Goal: Task Accomplishment & Management: Complete application form

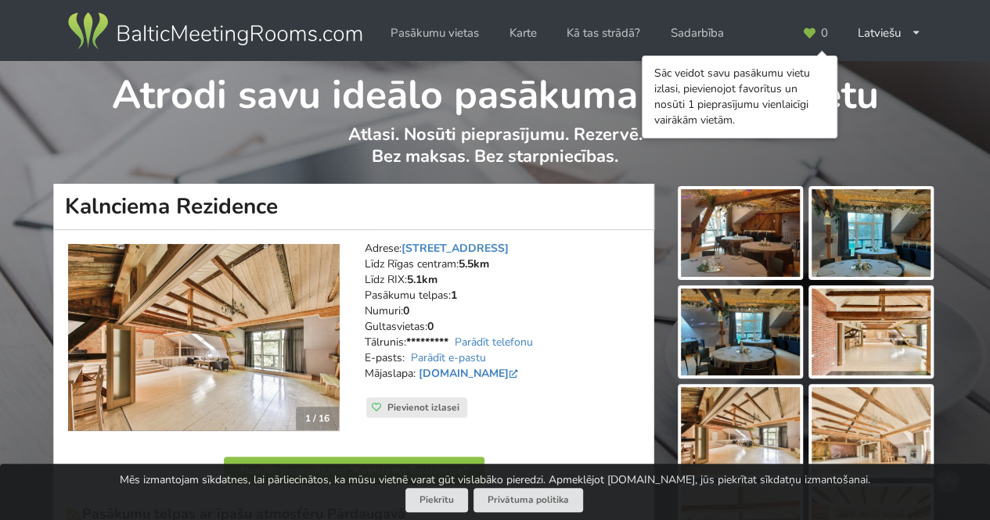
click at [753, 240] on img at bounding box center [740, 233] width 119 height 88
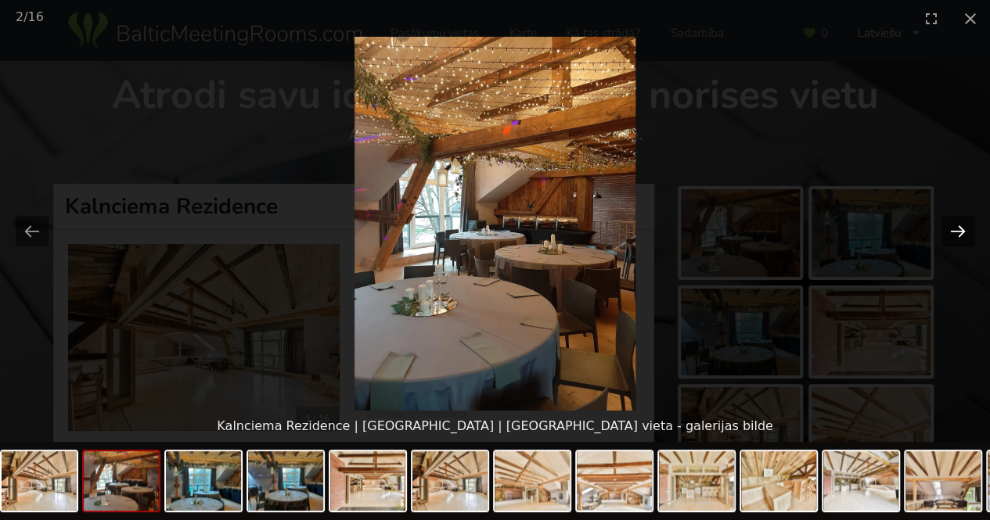
click at [959, 231] on button "Next slide" at bounding box center [957, 231] width 33 height 31
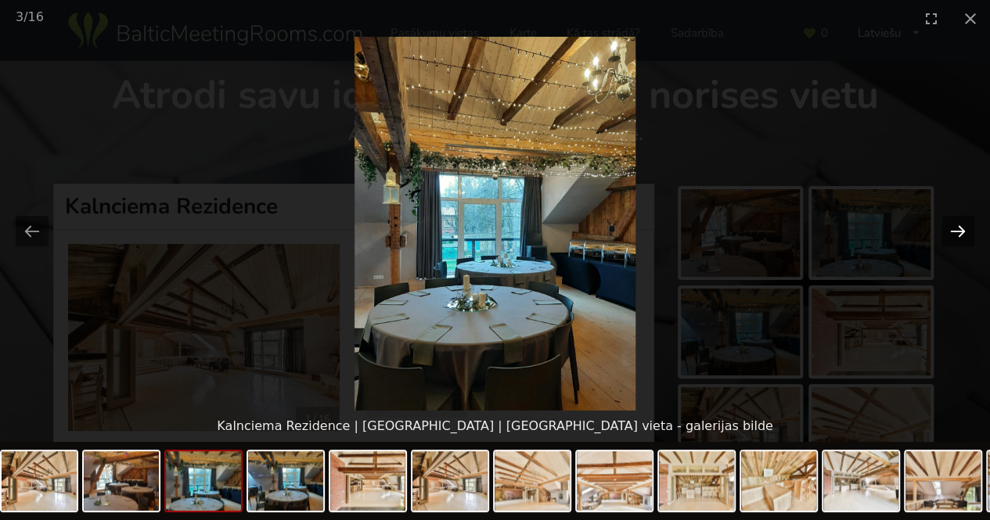
click at [959, 231] on button "Next slide" at bounding box center [957, 231] width 33 height 31
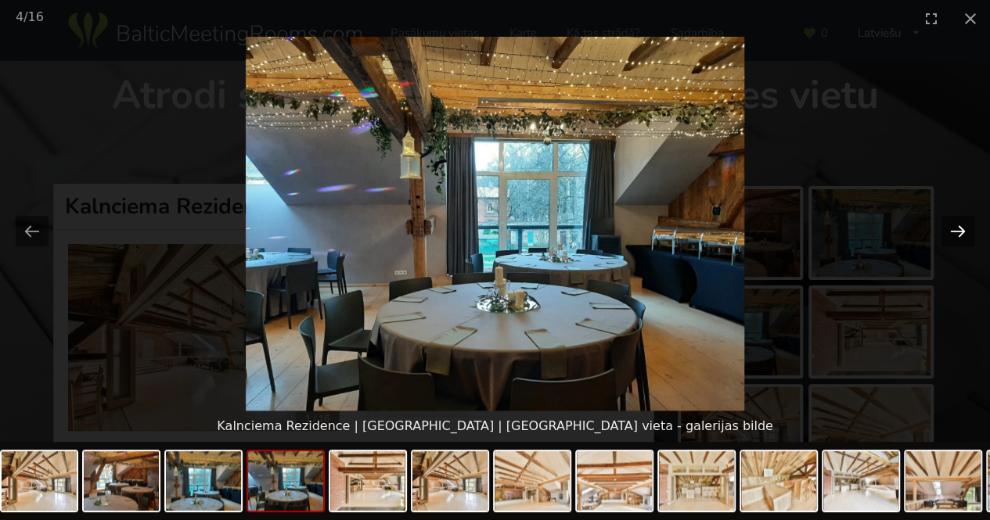
click at [959, 231] on button "Next slide" at bounding box center [957, 231] width 33 height 31
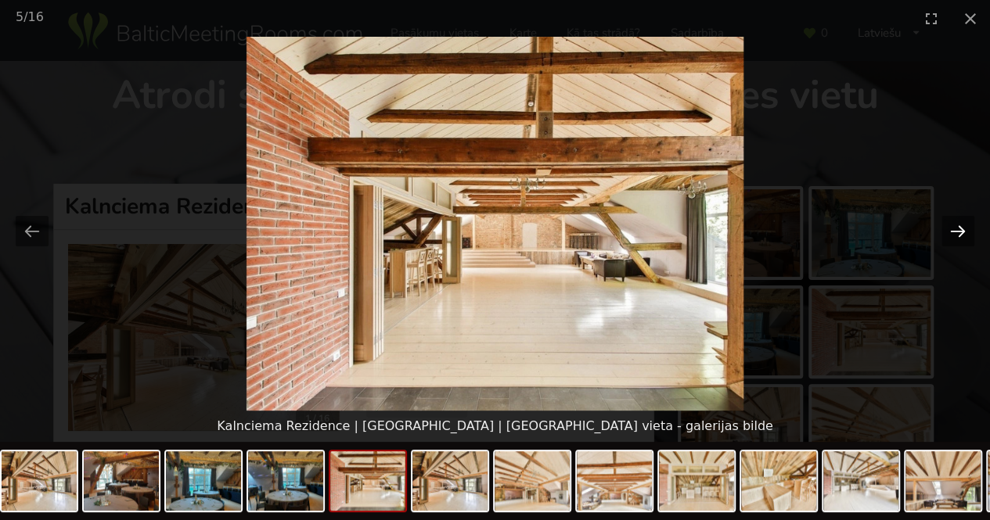
click at [959, 231] on button "Next slide" at bounding box center [957, 231] width 33 height 31
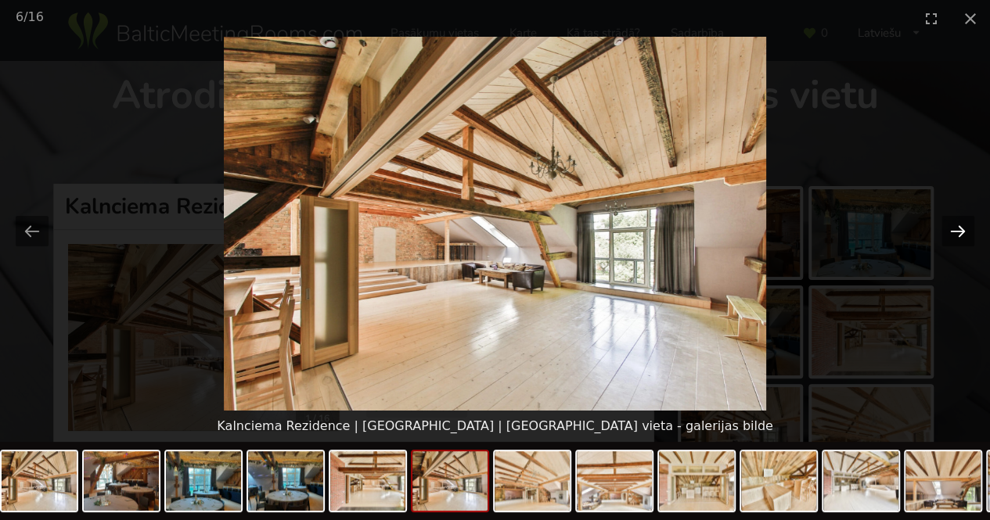
click at [959, 231] on button "Next slide" at bounding box center [957, 231] width 33 height 31
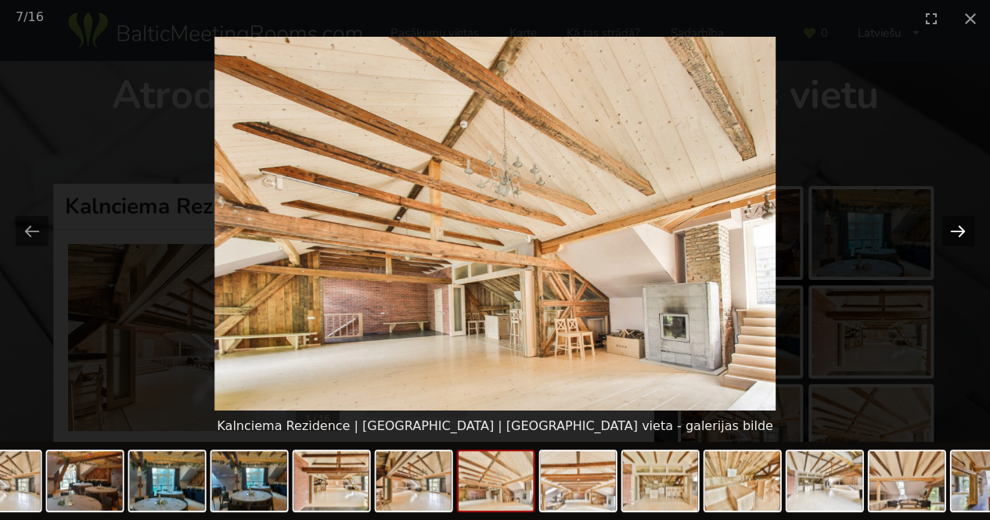
click at [959, 231] on button "Next slide" at bounding box center [957, 231] width 33 height 31
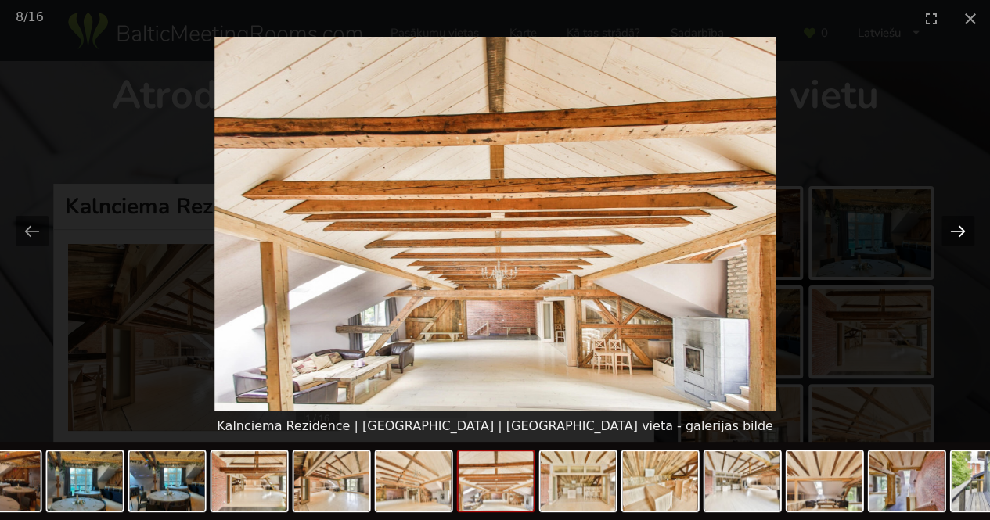
click at [959, 231] on button "Next slide" at bounding box center [957, 231] width 33 height 31
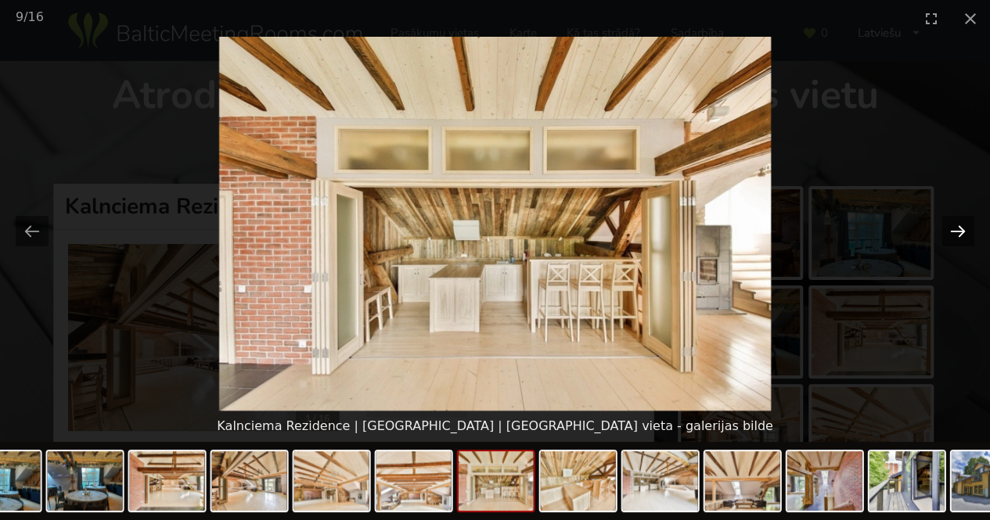
click at [959, 231] on button "Next slide" at bounding box center [957, 231] width 33 height 31
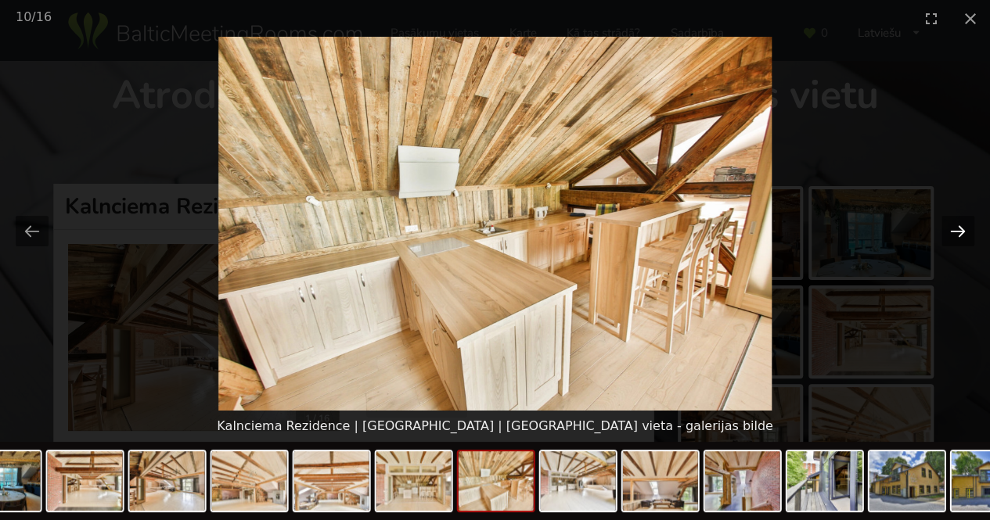
click at [958, 232] on button "Next slide" at bounding box center [957, 231] width 33 height 31
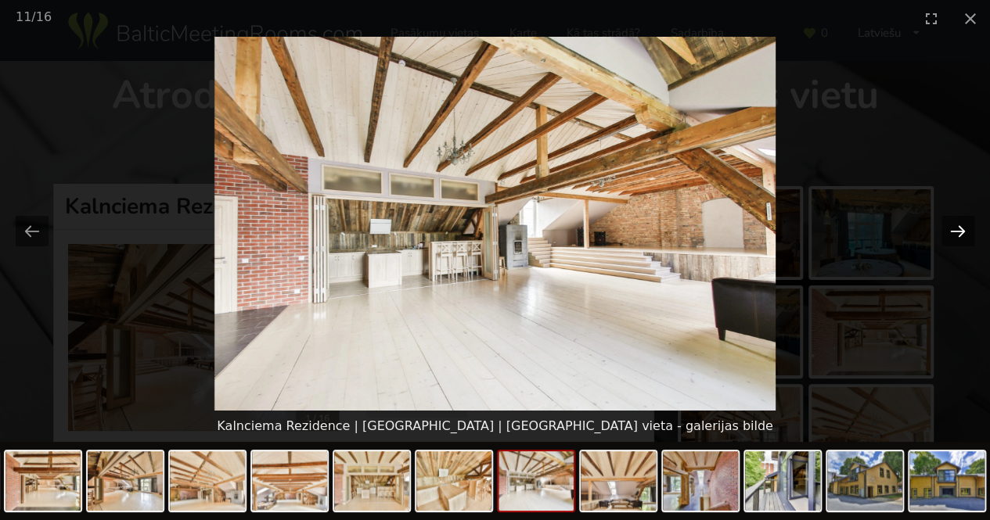
click at [958, 232] on button "Next slide" at bounding box center [957, 231] width 33 height 31
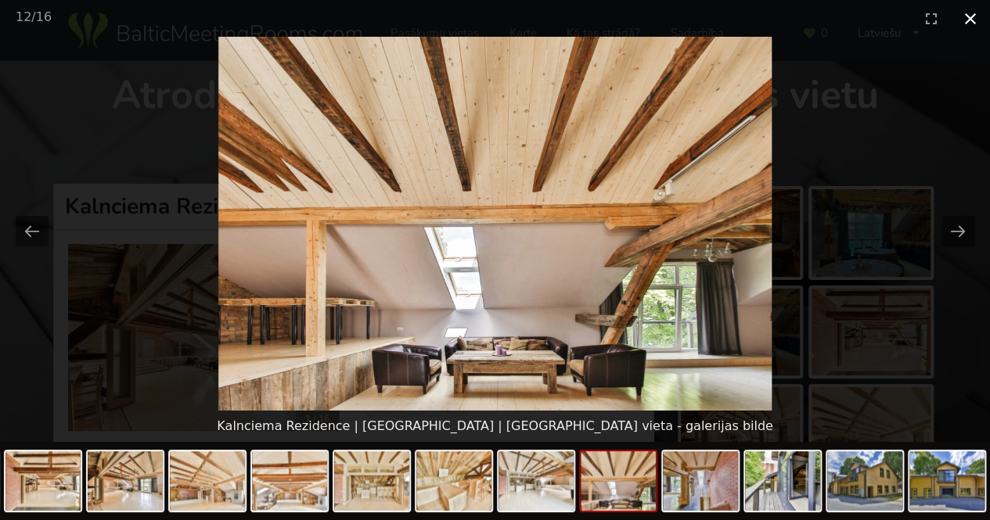
click at [973, 20] on button "Close gallery" at bounding box center [970, 18] width 39 height 37
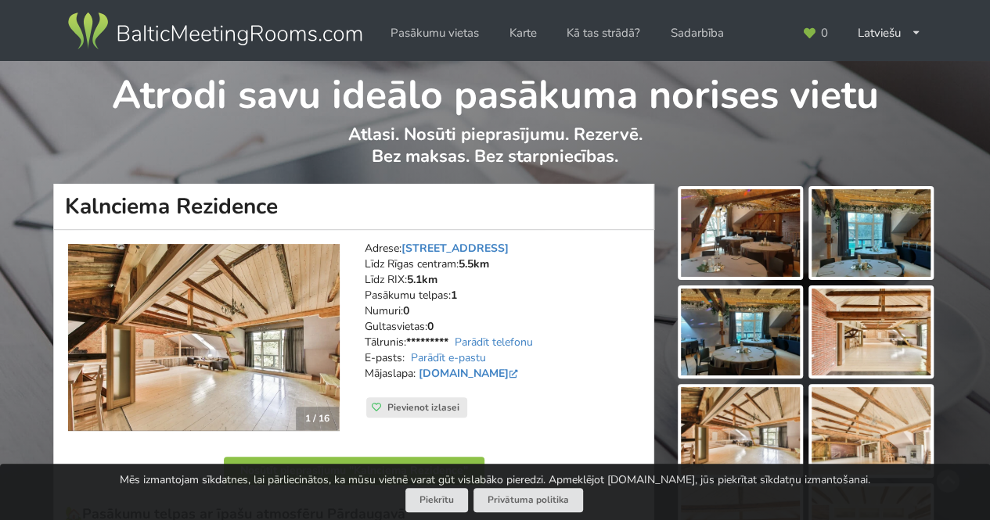
click at [741, 245] on img at bounding box center [740, 233] width 119 height 88
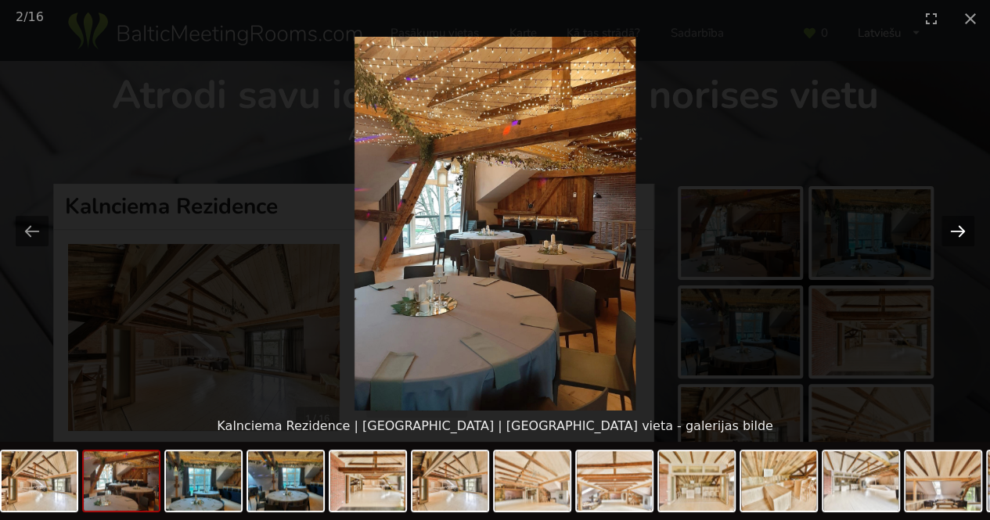
click at [961, 228] on button "Next slide" at bounding box center [957, 231] width 33 height 31
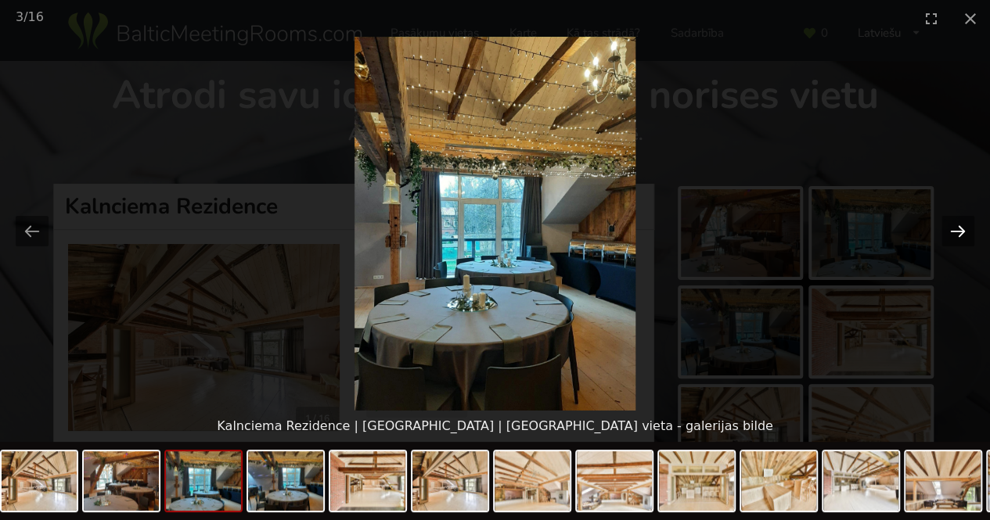
click at [961, 228] on button "Next slide" at bounding box center [957, 231] width 33 height 31
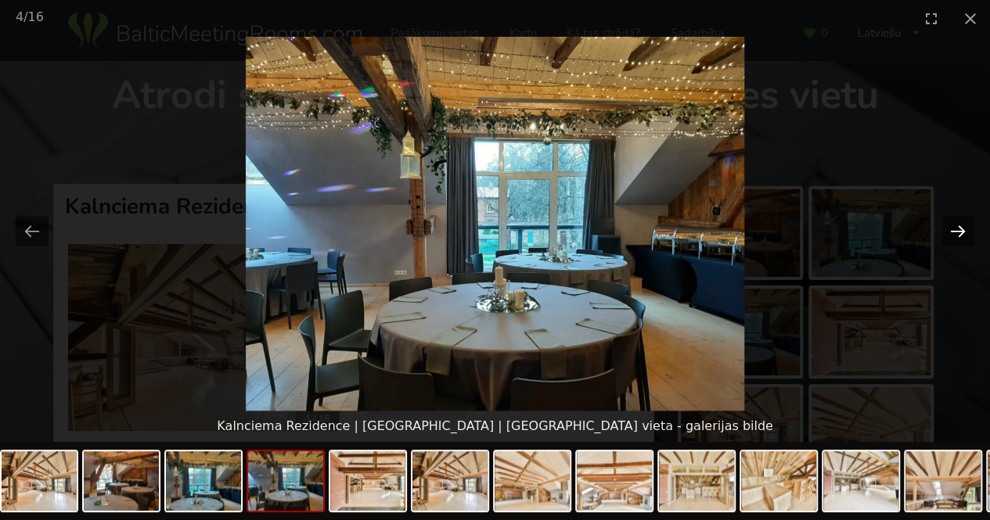
click at [960, 228] on button "Next slide" at bounding box center [957, 231] width 33 height 31
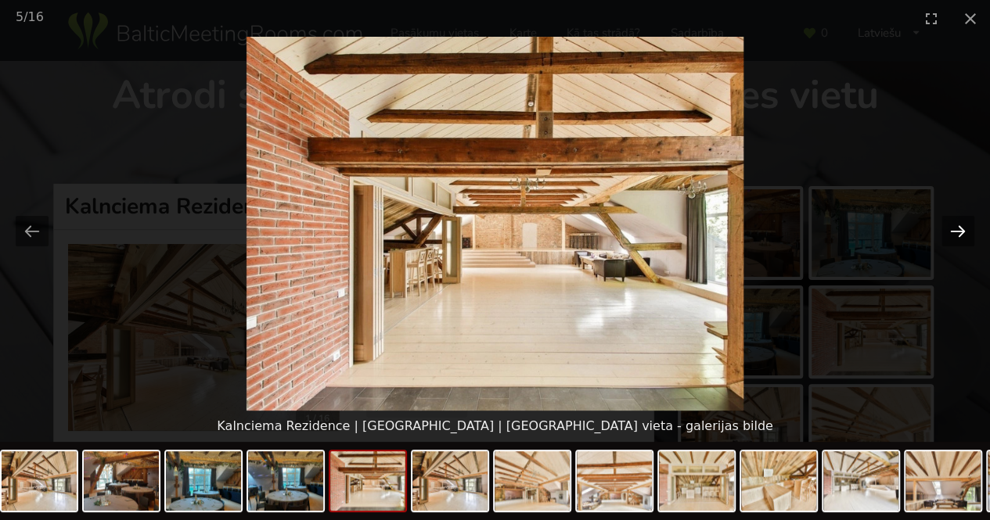
click at [960, 228] on button "Next slide" at bounding box center [957, 231] width 33 height 31
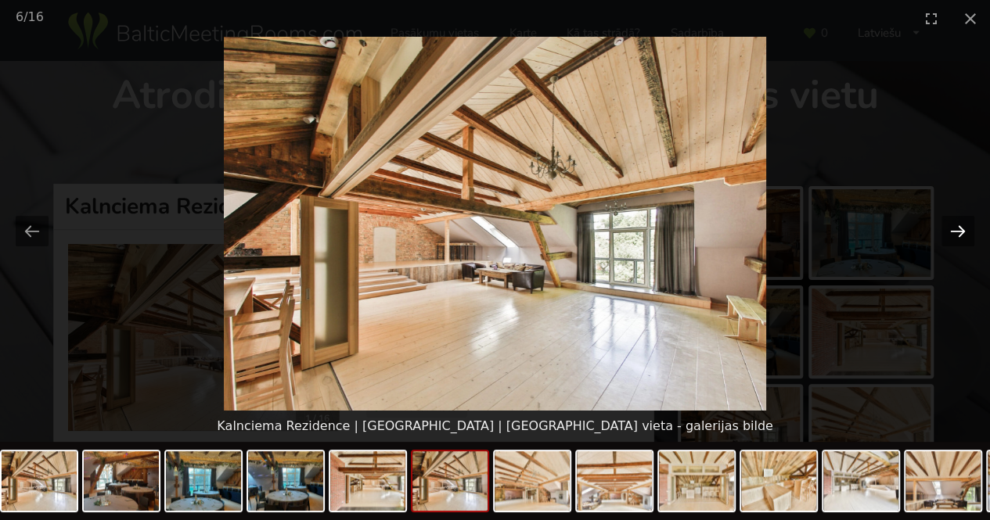
click at [960, 228] on button "Next slide" at bounding box center [957, 231] width 33 height 31
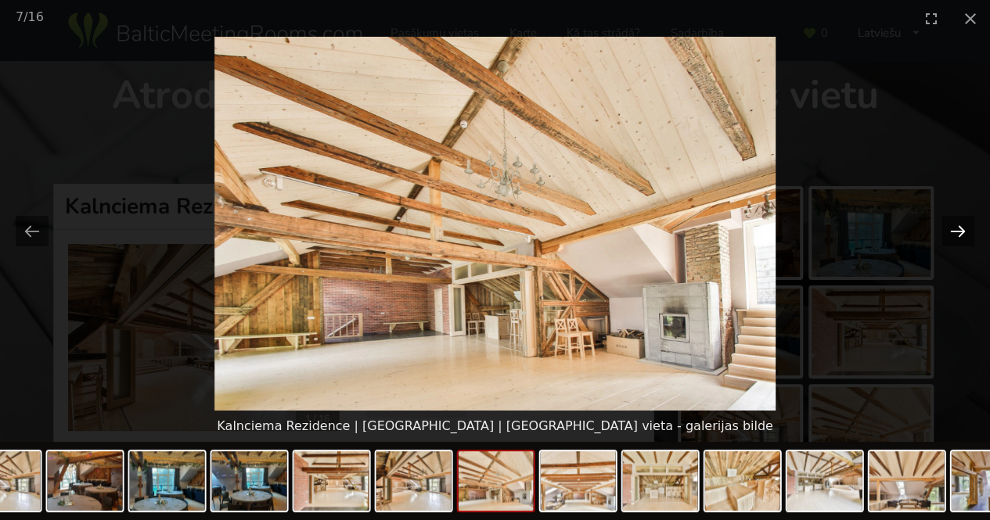
click at [959, 228] on button "Next slide" at bounding box center [957, 231] width 33 height 31
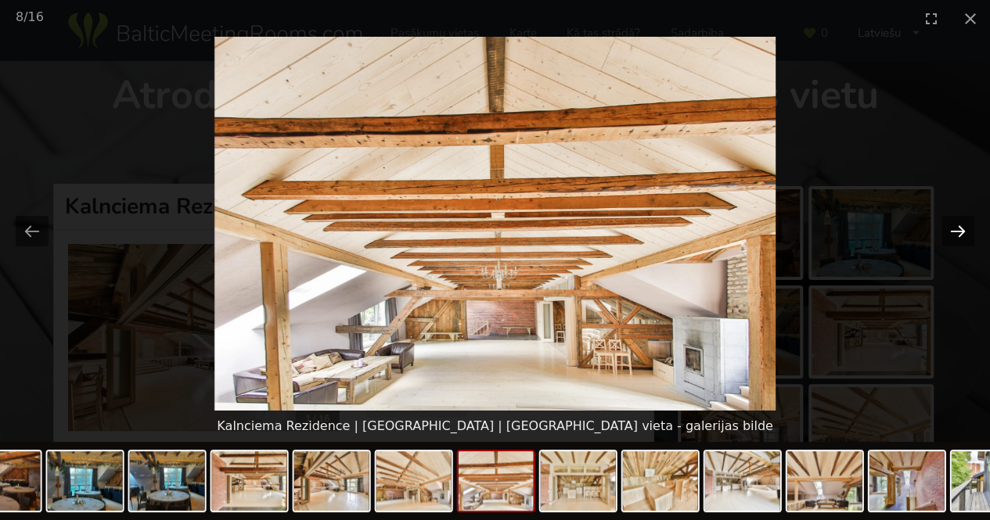
click at [959, 228] on button "Next slide" at bounding box center [957, 231] width 33 height 31
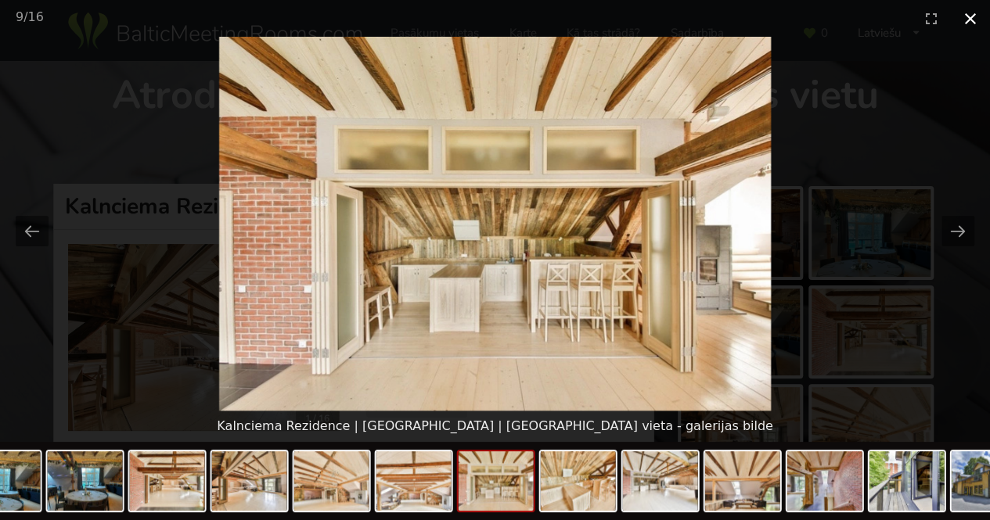
click at [972, 16] on button "Close gallery" at bounding box center [970, 18] width 39 height 37
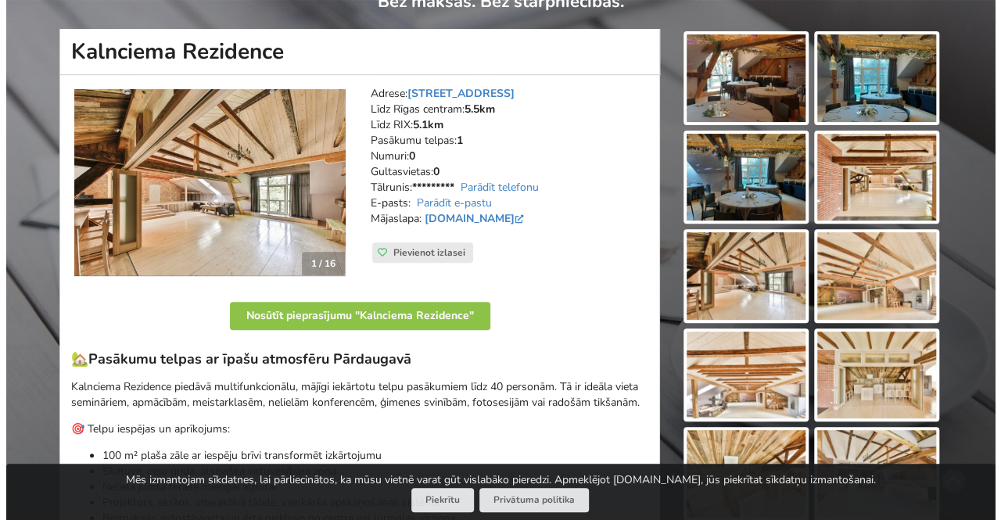
scroll to position [156, 0]
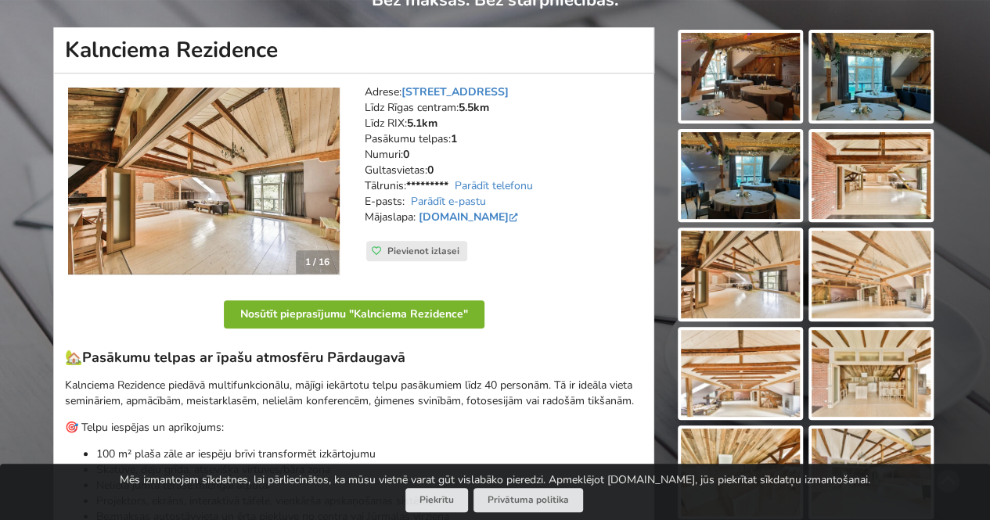
click at [399, 320] on button "Nosūtīt pieprasījumu "Kalnciema Rezidence"" at bounding box center [354, 314] width 261 height 28
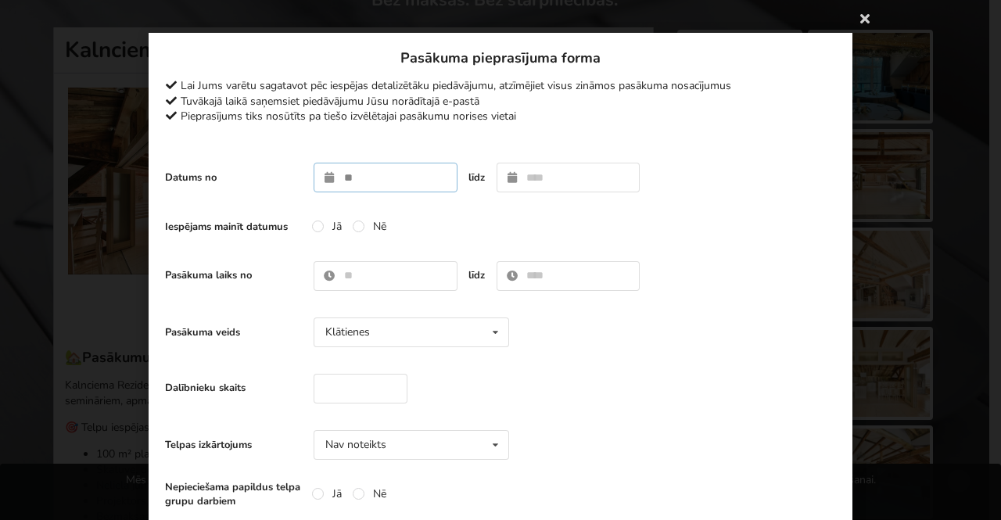
click at [338, 178] on input "text" at bounding box center [386, 178] width 144 height 30
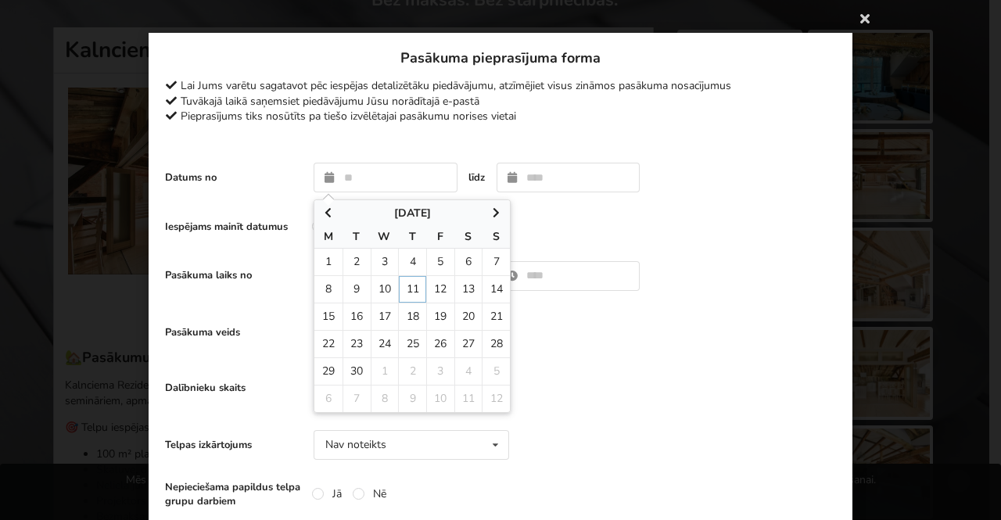
type input "**********"
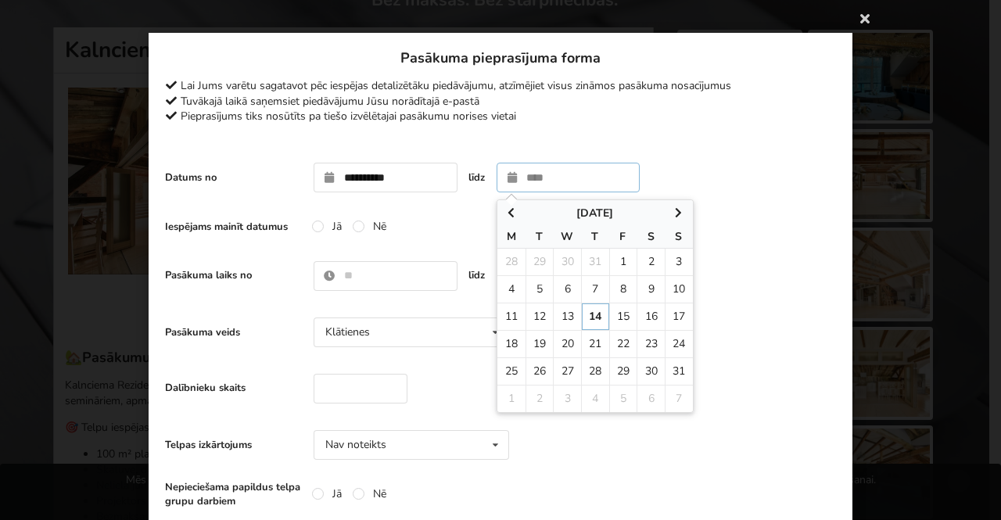
drag, startPoint x: 541, startPoint y: 181, endPoint x: 549, endPoint y: 184, distance: 8.4
click at [541, 181] on input "text" at bounding box center [569, 178] width 144 height 30
click at [674, 211] on icon at bounding box center [679, 212] width 13 height 11
click at [676, 210] on icon at bounding box center [679, 212] width 13 height 11
click at [673, 210] on icon at bounding box center [679, 212] width 13 height 11
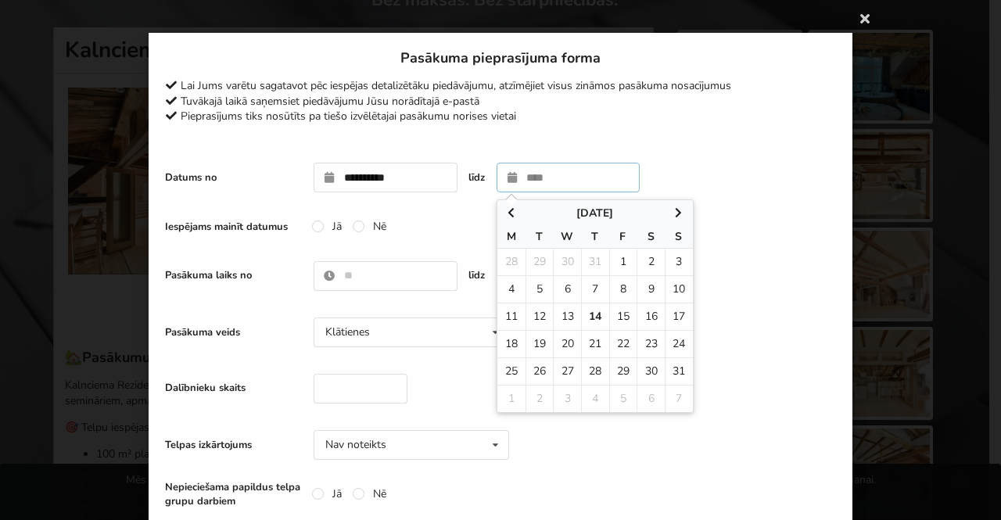
click at [676, 212] on icon at bounding box center [679, 212] width 13 height 11
click at [674, 210] on icon at bounding box center [679, 212] width 13 height 11
click at [817, 368] on div "Dalībnieku skaits" at bounding box center [500, 388] width 671 height 45
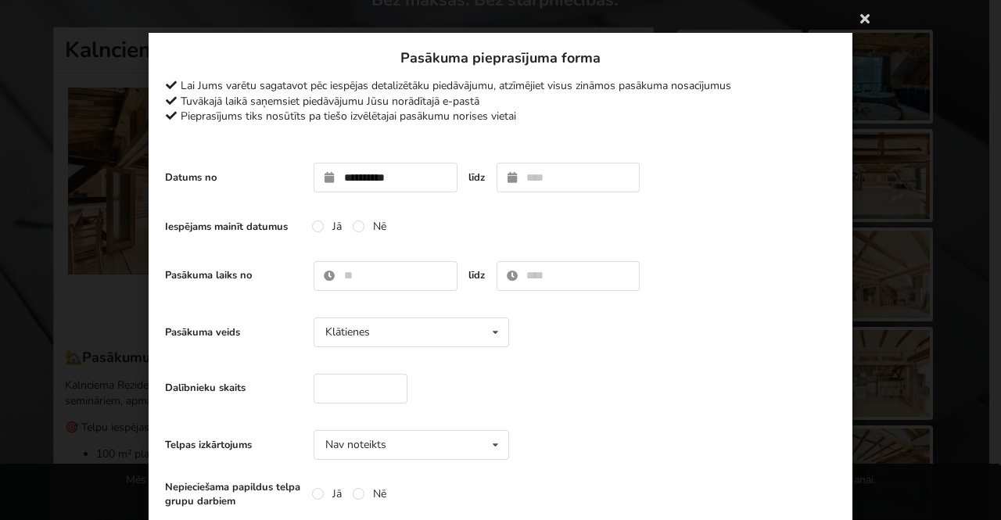
drag, startPoint x: 567, startPoint y: 158, endPoint x: 570, endPoint y: 166, distance: 8.2
click at [566, 160] on div "**********" at bounding box center [500, 177] width 671 height 45
click at [547, 184] on input "text" at bounding box center [569, 178] width 144 height 30
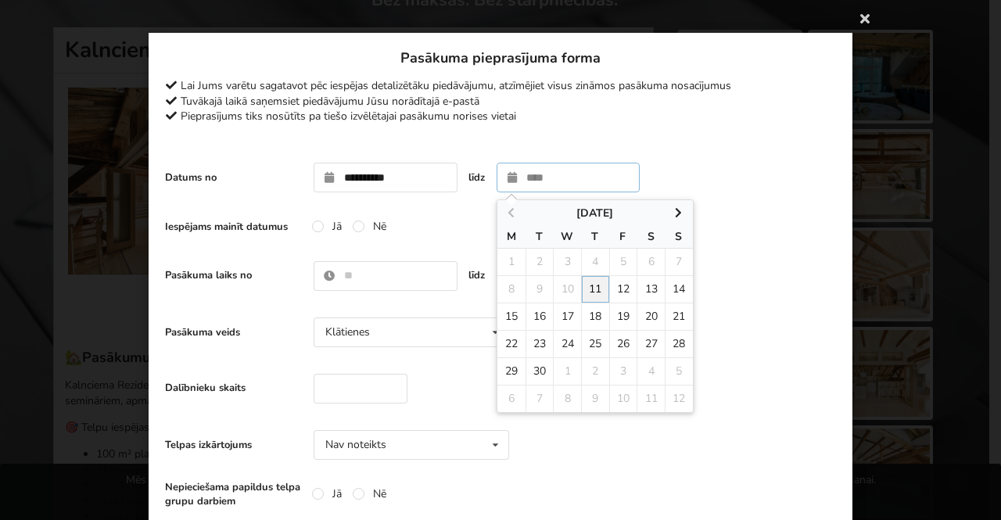
type input "**********"
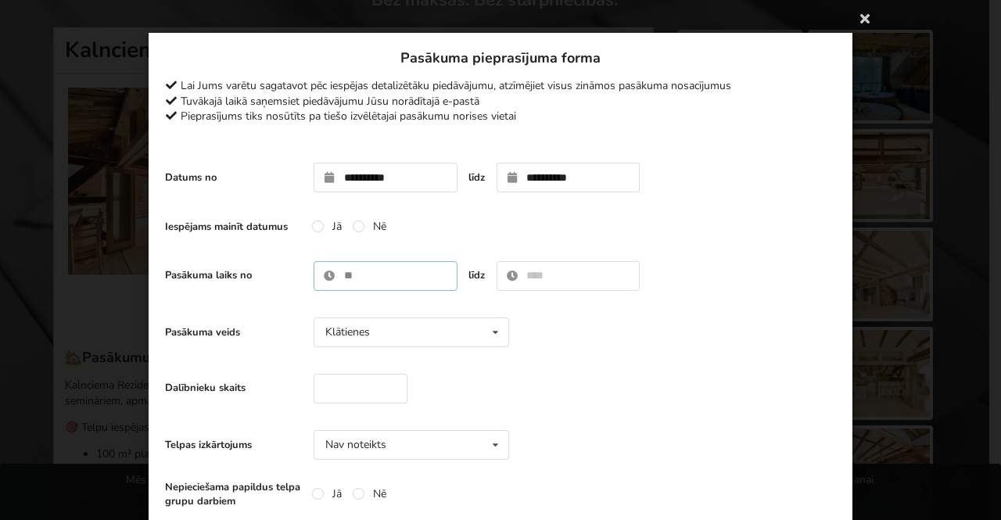
click at [372, 273] on input "text" at bounding box center [386, 276] width 144 height 30
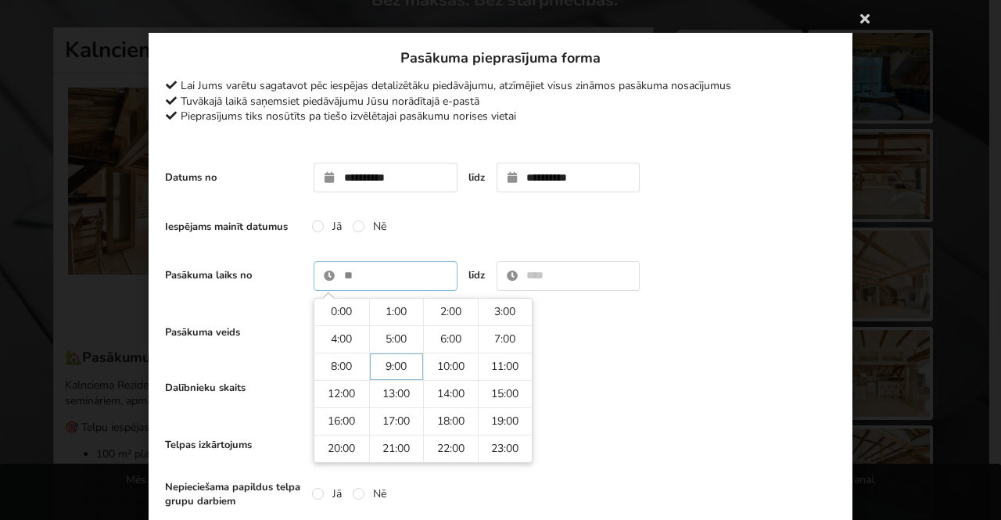
type input "****"
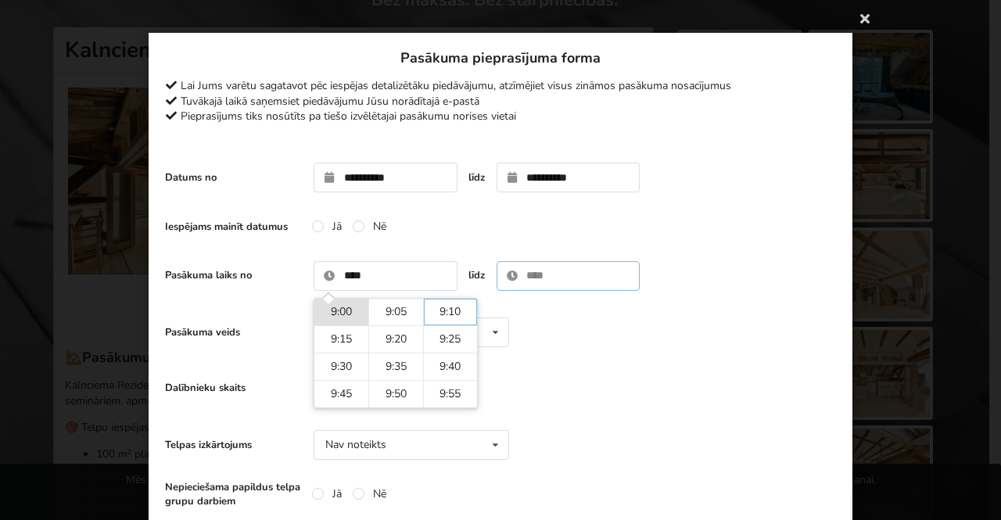
click at [541, 268] on input "text" at bounding box center [569, 276] width 144 height 30
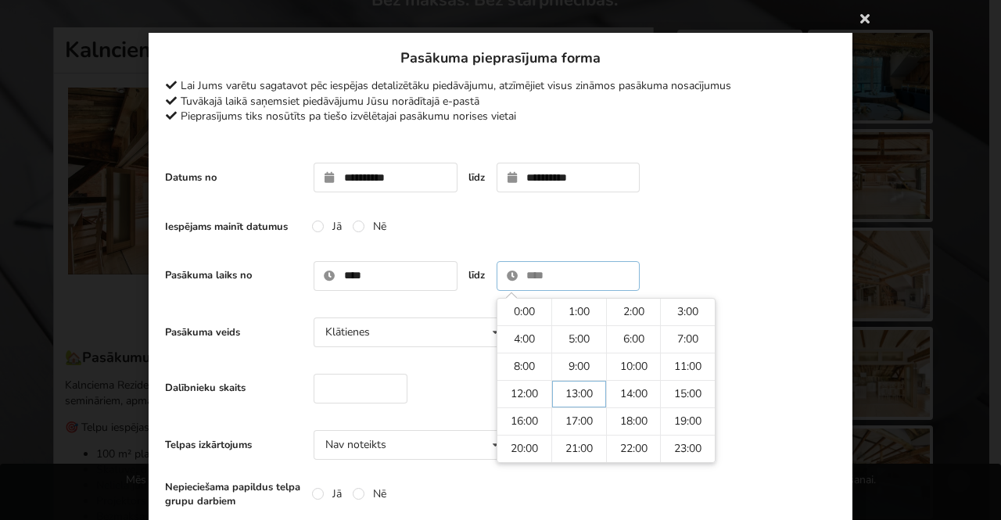
type input "*****"
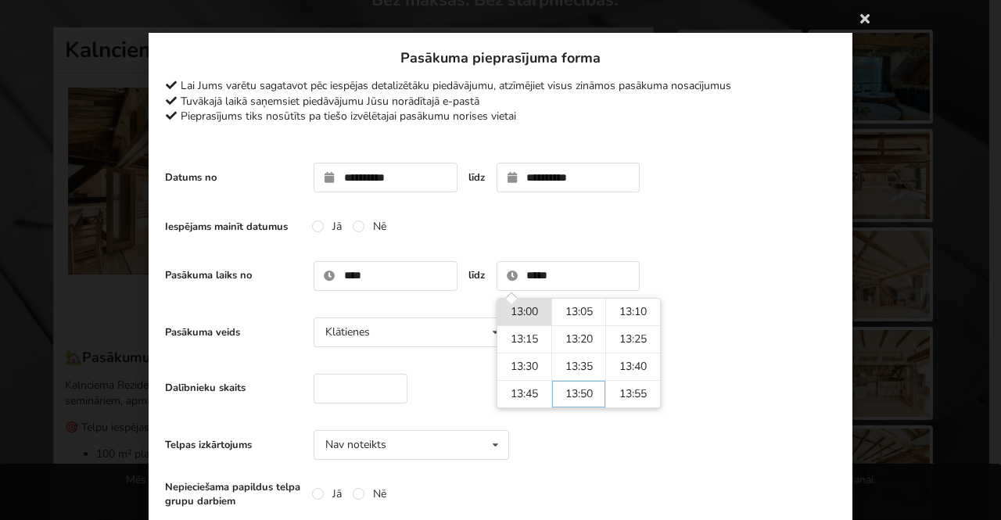
click at [644, 463] on div "Telpas izkārtojums Nav noteikts Nav noteikts Teātris U-Veids Sapulce Klase" at bounding box center [500, 444] width 671 height 45
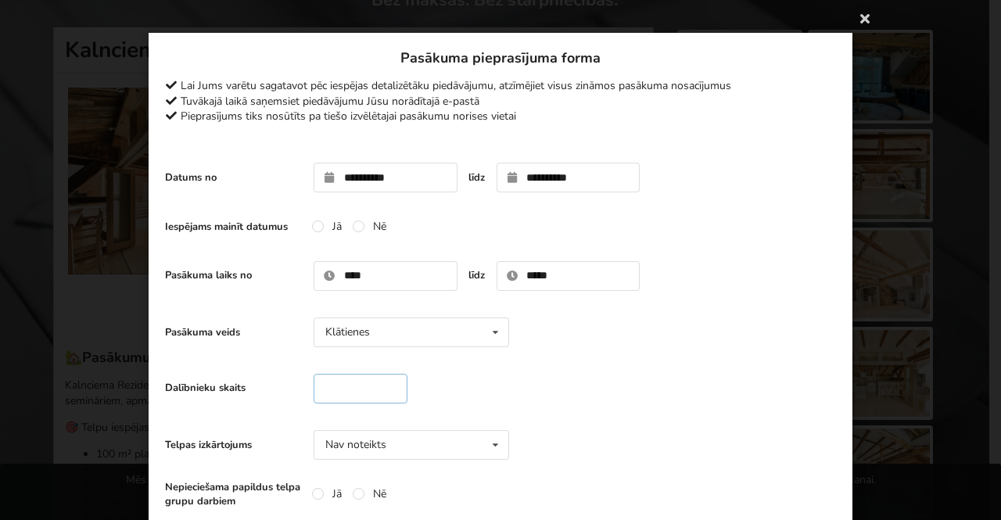
click at [339, 389] on input "number" at bounding box center [361, 389] width 94 height 30
type input "**"
click at [609, 400] on div "Dalībnieku skaits **" at bounding box center [500, 388] width 671 height 45
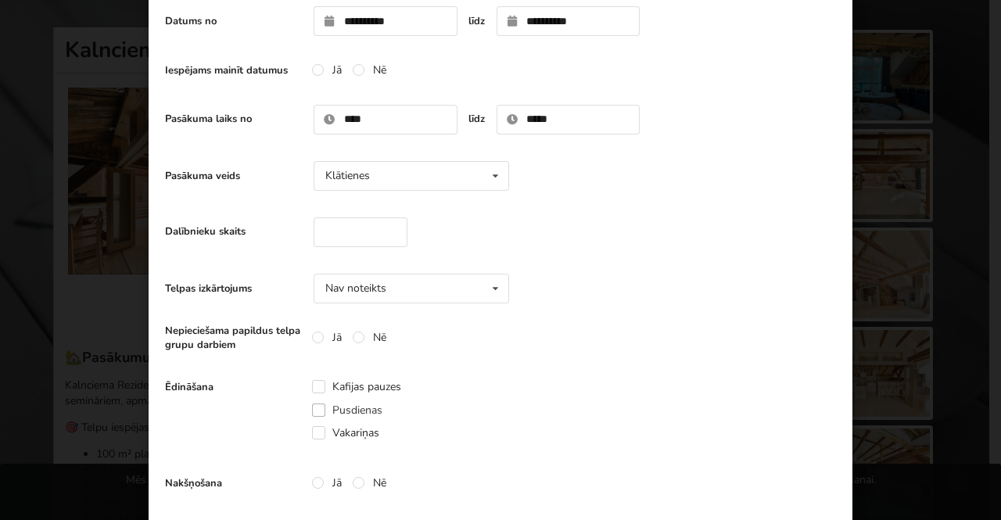
click at [315, 404] on label "Pusdienas" at bounding box center [347, 410] width 70 height 13
click at [318, 383] on label "Kafijas pauzes" at bounding box center [356, 386] width 89 height 13
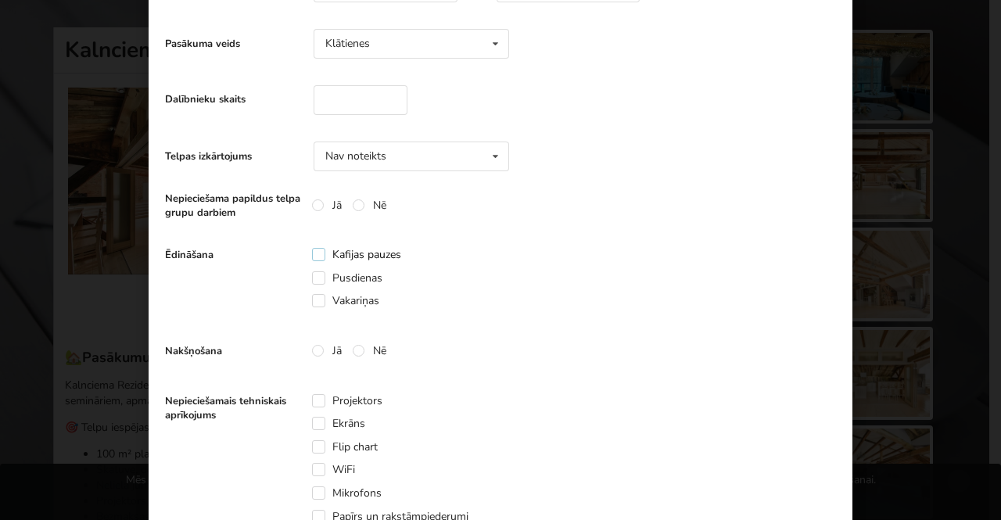
scroll to position [313, 0]
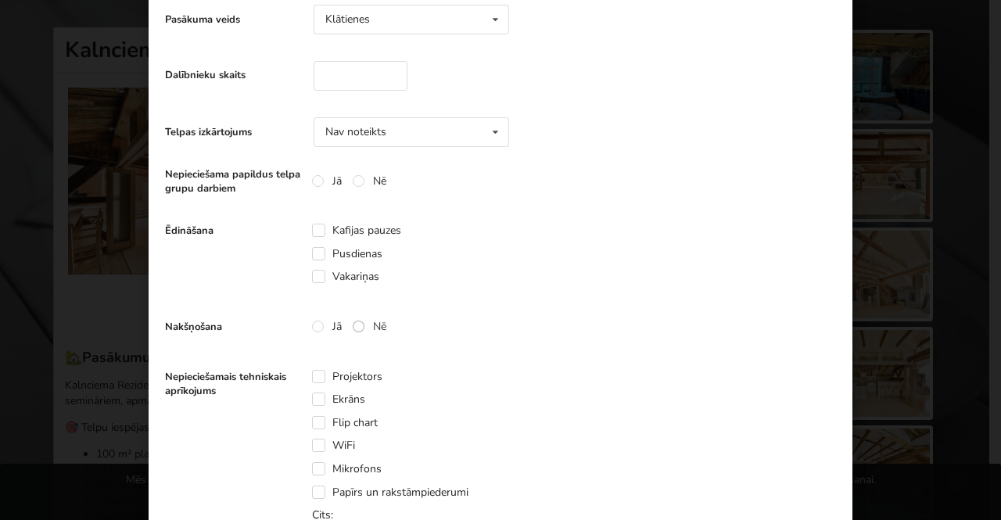
click at [353, 322] on label "Nē" at bounding box center [370, 326] width 34 height 13
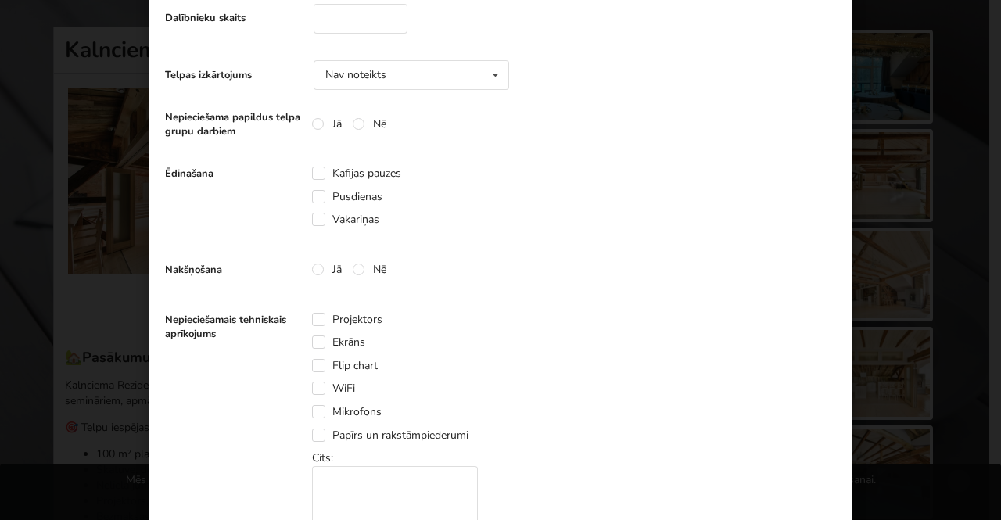
scroll to position [391, 0]
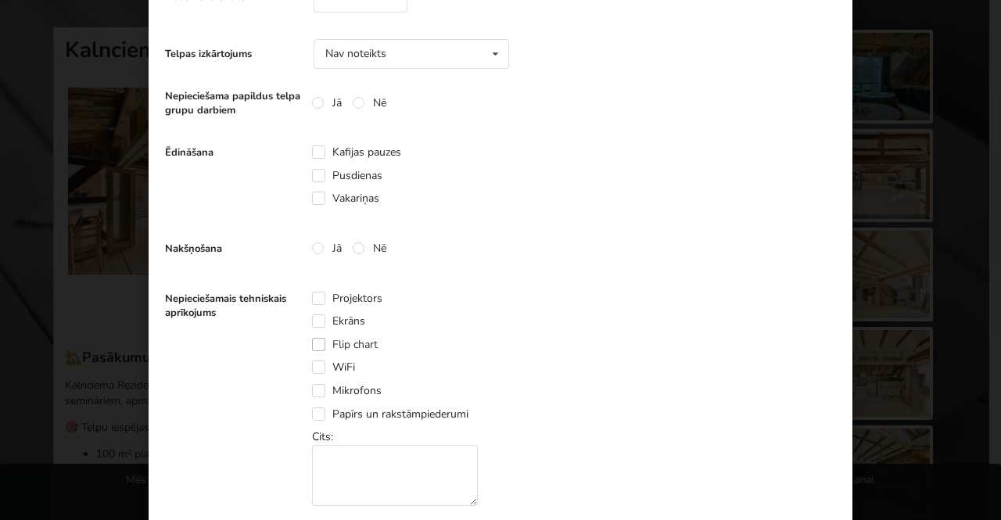
click at [318, 343] on label "Flip chart" at bounding box center [345, 344] width 66 height 13
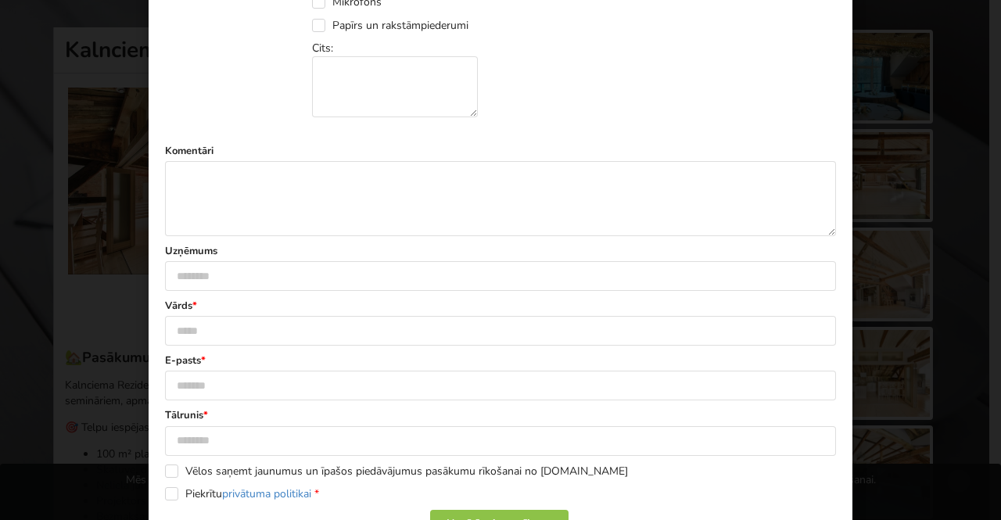
scroll to position [782, 0]
click at [228, 271] on input "text" at bounding box center [500, 274] width 671 height 30
drag, startPoint x: 219, startPoint y: 271, endPoint x: 262, endPoint y: 255, distance: 45.8
click at [219, 270] on input "**********" at bounding box center [500, 274] width 671 height 30
type input "**********"
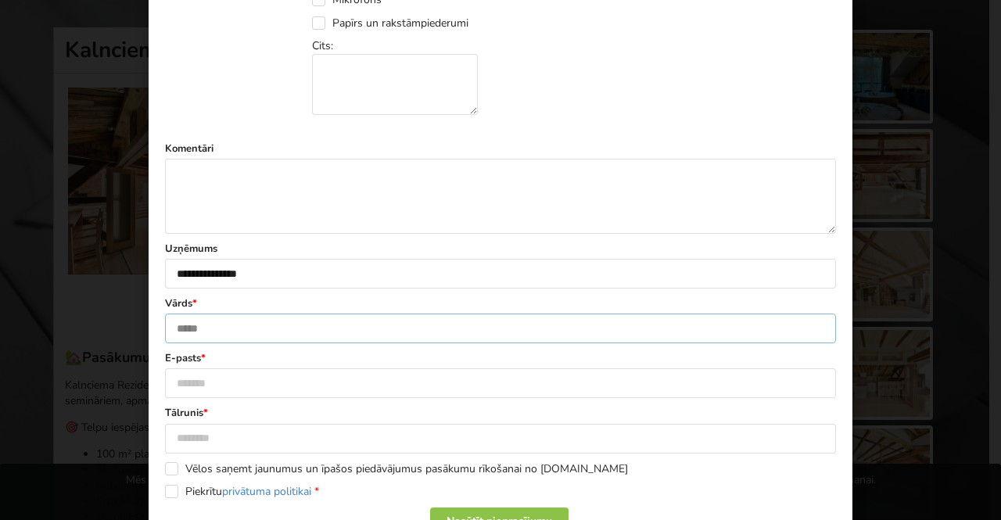
click at [259, 326] on input "text" at bounding box center [500, 329] width 671 height 30
type input "****"
click at [312, 368] on input "text" at bounding box center [500, 383] width 671 height 30
type input "**********"
click at [261, 436] on input "text" at bounding box center [500, 439] width 671 height 30
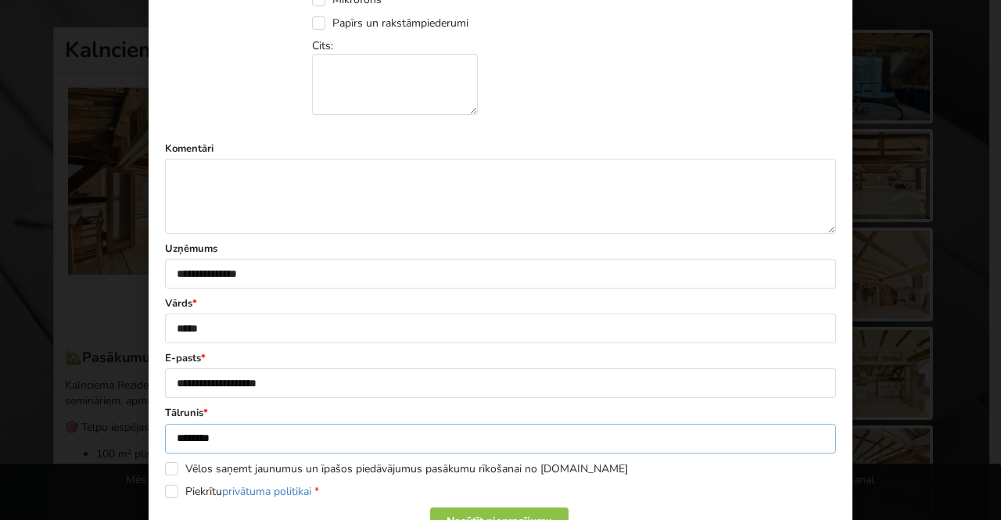
type input "********"
click at [192, 379] on input "**********" at bounding box center [500, 383] width 671 height 30
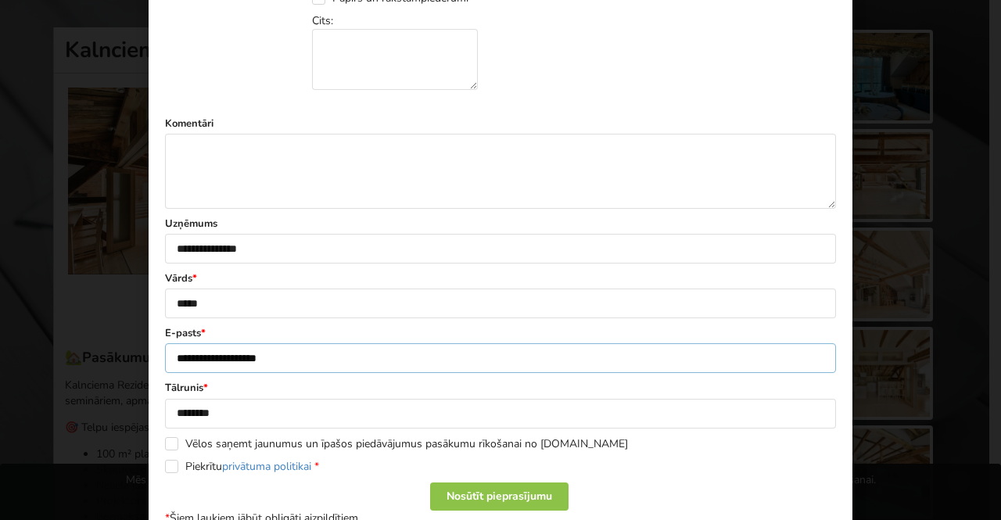
scroll to position [847, 0]
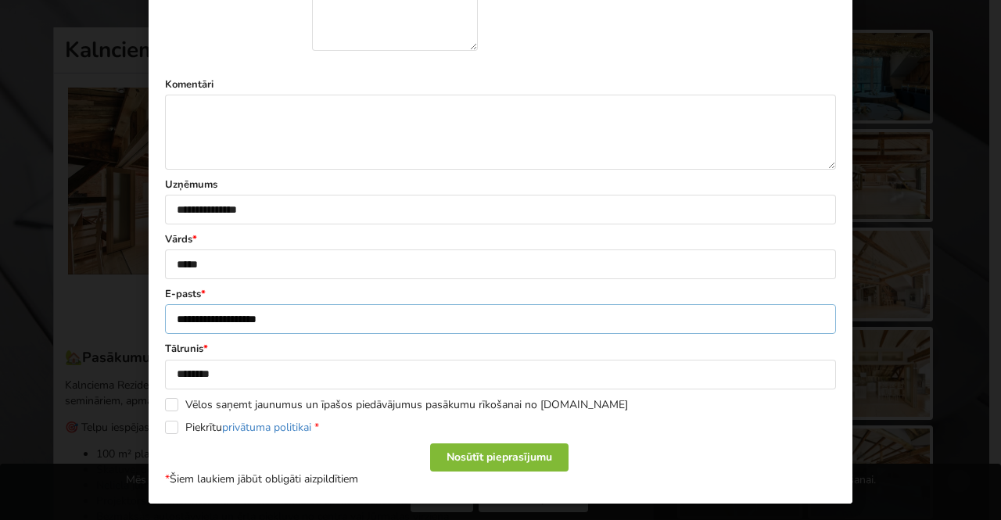
type input "**********"
click at [491, 452] on div "Nosūtīt pieprasījumu" at bounding box center [499, 458] width 138 height 28
click at [480, 448] on div "Nosūtīt pieprasījumu" at bounding box center [499, 458] width 138 height 28
click at [171, 421] on label "Piekrītu privātuma politikai *" at bounding box center [242, 427] width 154 height 13
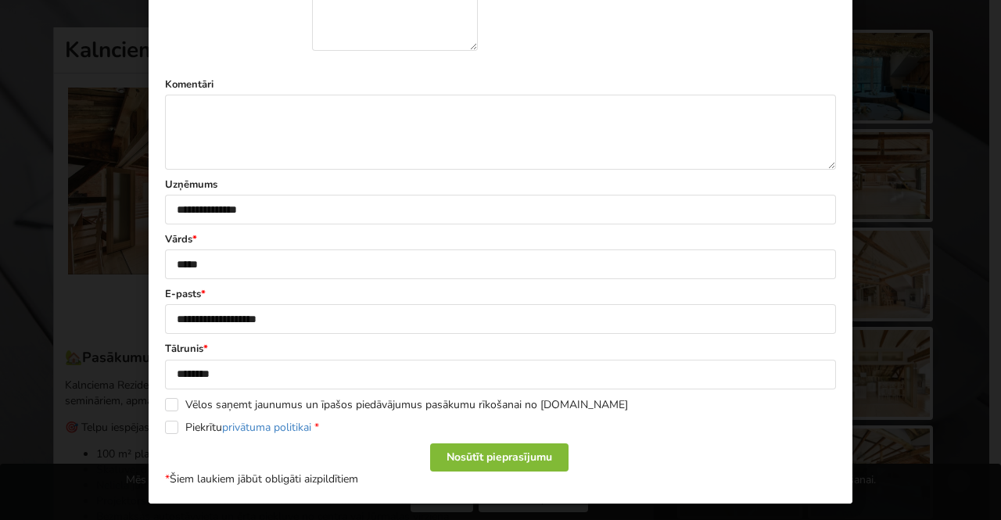
click at [477, 453] on div "Nosūtīt pieprasījumu" at bounding box center [499, 458] width 138 height 28
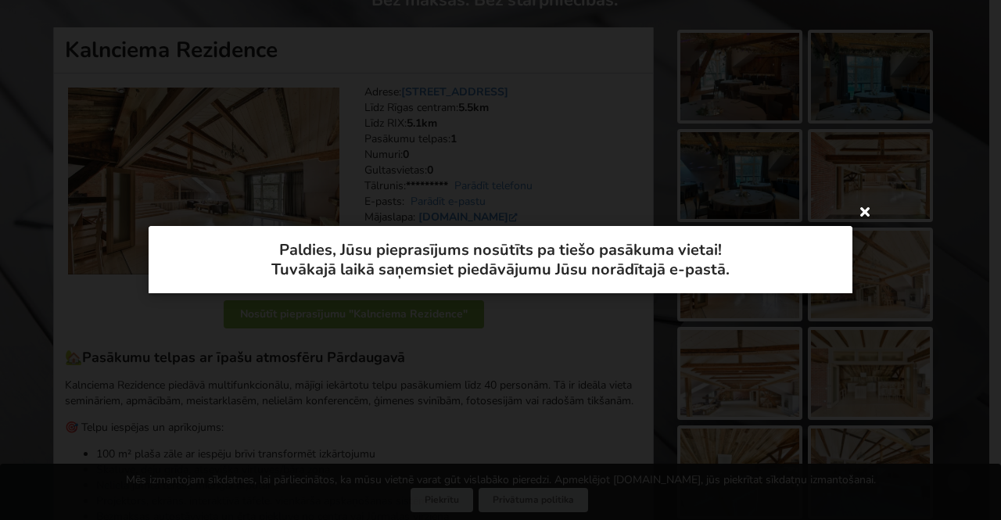
click at [867, 214] on icon at bounding box center [865, 211] width 25 height 25
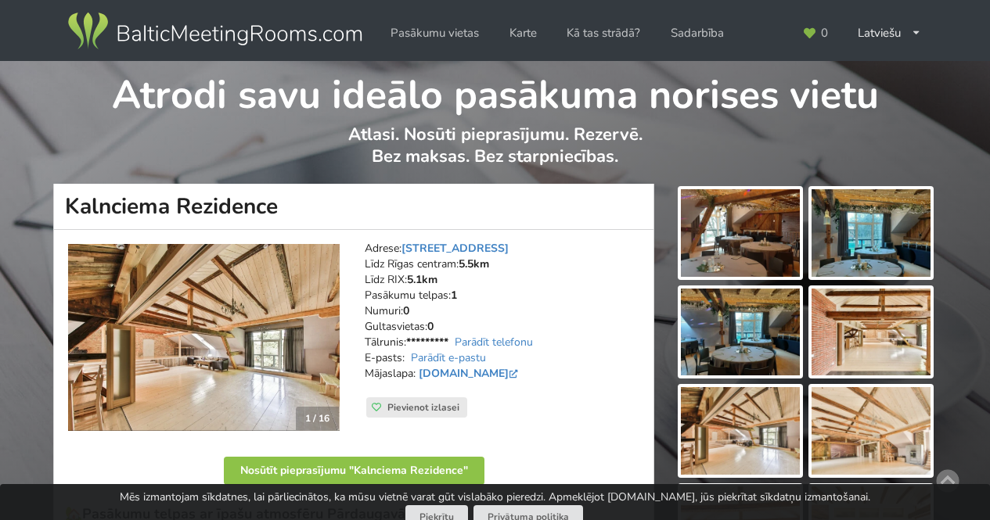
scroll to position [135, 0]
